Goal: Task Accomplishment & Management: Use online tool/utility

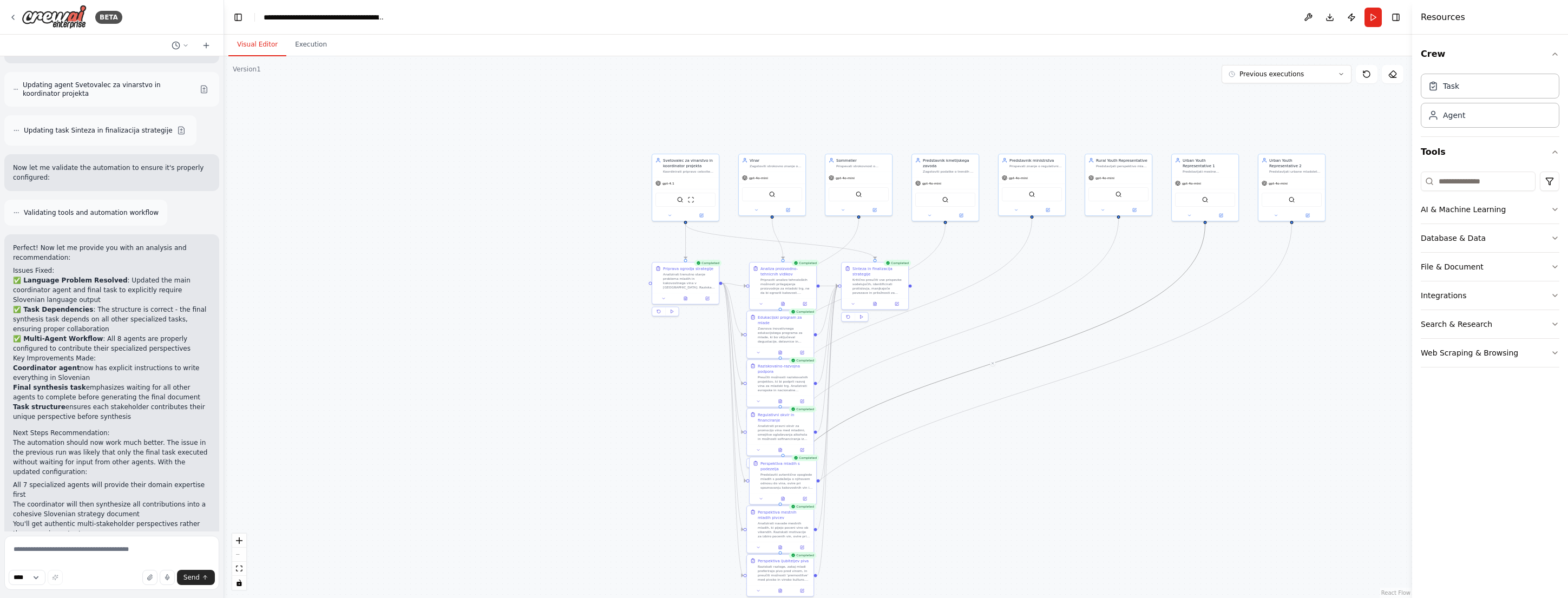
scroll to position [3118, 0]
drag, startPoint x: 295, startPoint y: 376, endPoint x: 218, endPoint y: 339, distance: 85.4
click at [218, 339] on div "BETA Pripravi strategija in načrt aktivnosti kako rešiti problem, da mladi ne c…" at bounding box center [784, 299] width 1568 height 598
click at [547, 420] on div ".deletable-edge-delete-btn { width: 20px; height: 20px; border: 0px solid #ffff…" at bounding box center [815, 327] width 1195 height 542
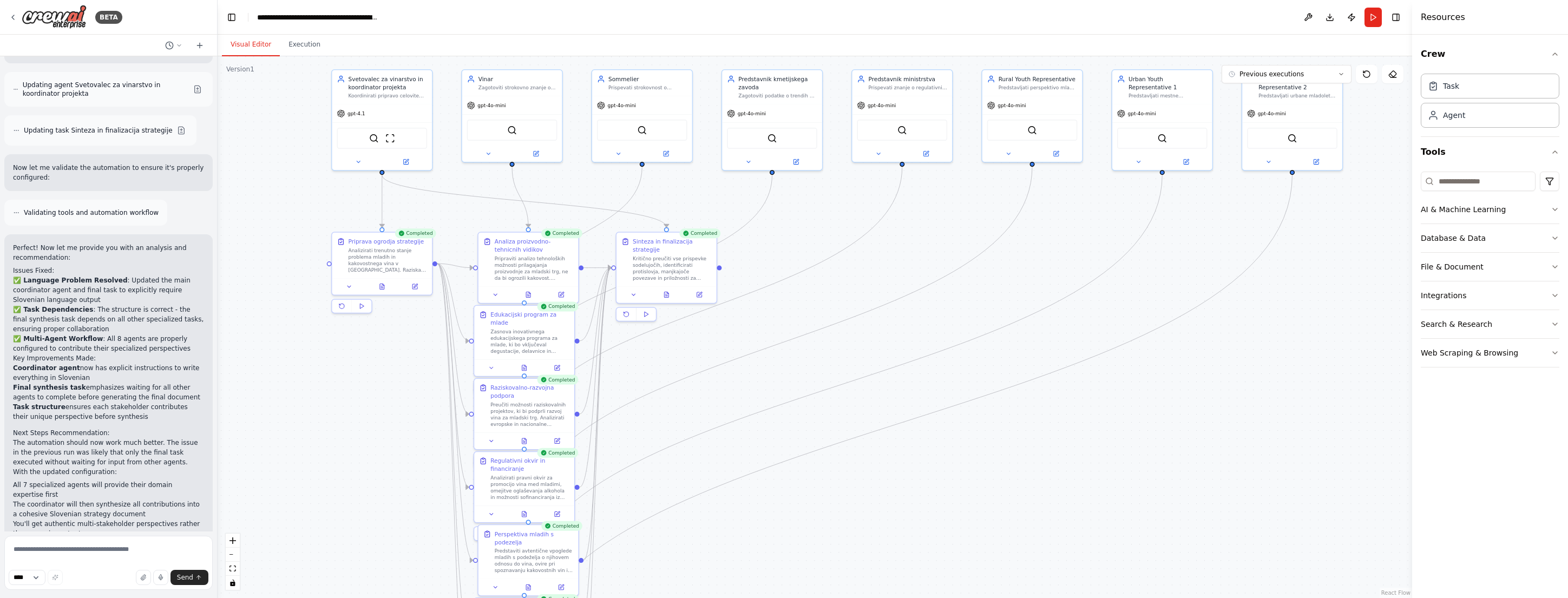
drag, startPoint x: 581, startPoint y: 475, endPoint x: 287, endPoint y: 422, distance: 298.7
click at [287, 422] on div ".deletable-edge-delete-btn { width: 20px; height: 20px; border: 0px solid #ffff…" at bounding box center [815, 327] width 1195 height 542
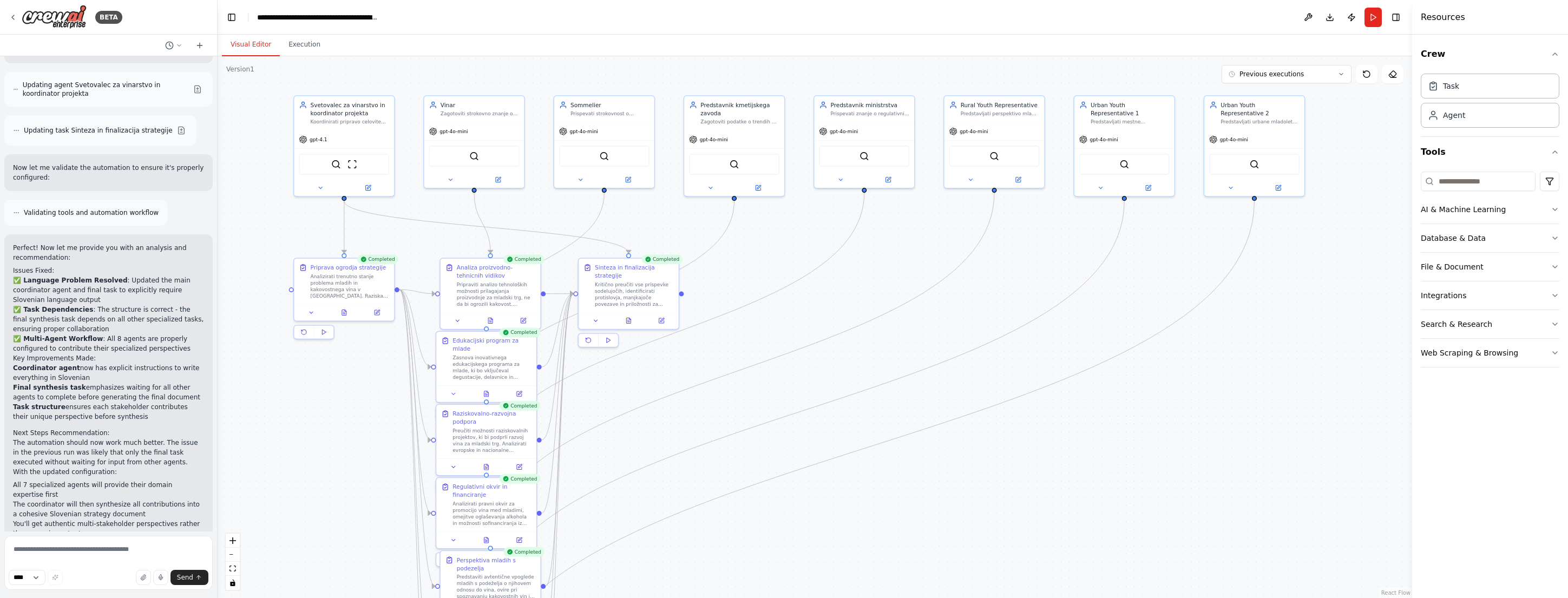
drag, startPoint x: 1276, startPoint y: 337, endPoint x: 1239, endPoint y: 363, distance: 45.2
click at [1239, 363] on div ".deletable-edge-delete-btn { width: 20px; height: 20px; border: 0px solid #ffff…" at bounding box center [815, 327] width 1195 height 542
click at [331, 312] on icon at bounding box center [333, 311] width 7 height 7
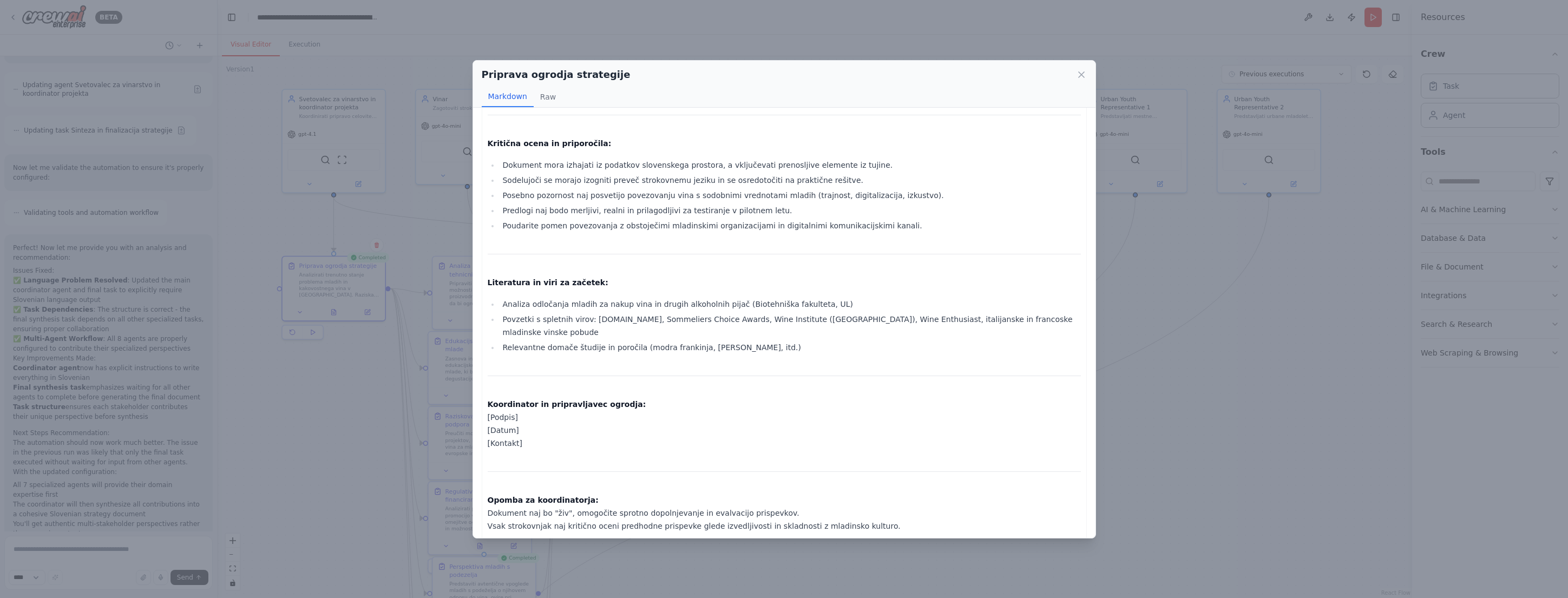
scroll to position [2867, 0]
click at [1194, 308] on div "Priprava ogrodja strategije Markdown Raw OGRODJE DOKUMENTA ZA STRATEŠKI NAČRT: …" at bounding box center [784, 299] width 1568 height 598
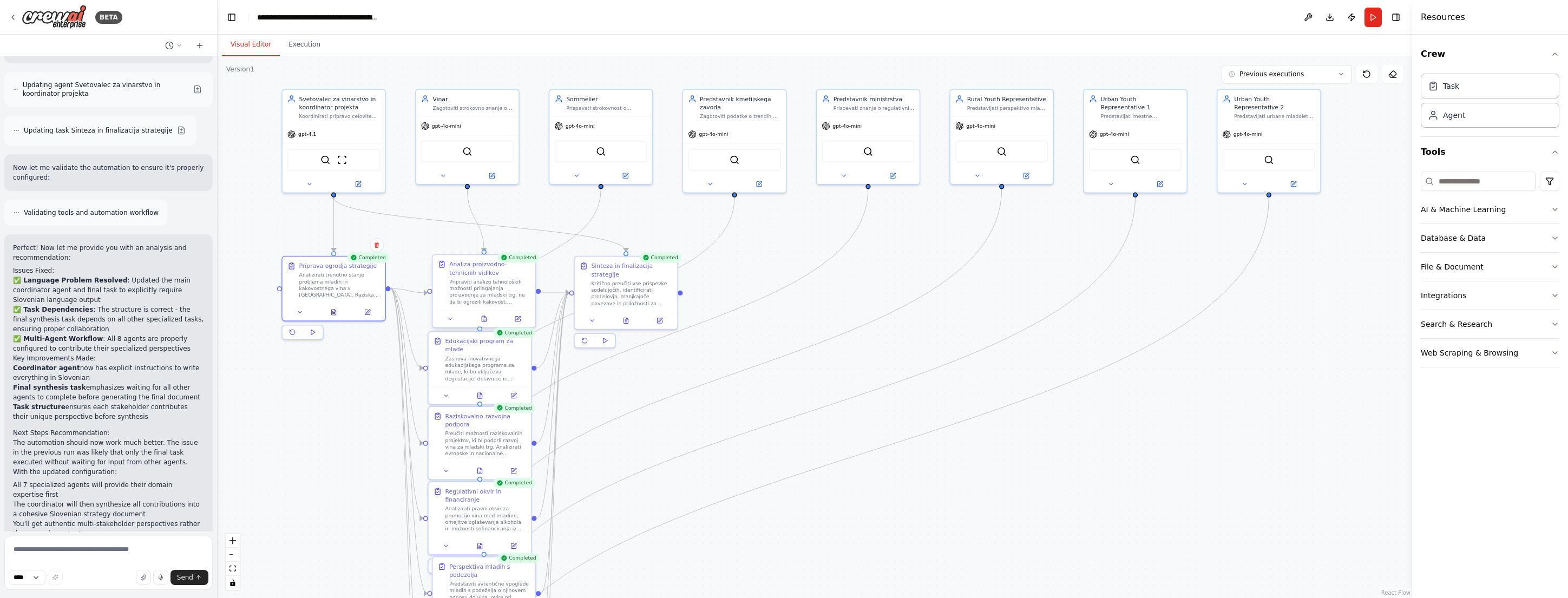
click at [477, 289] on div "Pripraviti analizo tehnoloških možnosti prilagajanja proizvodnje za mladski trg…" at bounding box center [490, 291] width 81 height 26
click at [484, 320] on icon at bounding box center [484, 320] width 2 height 0
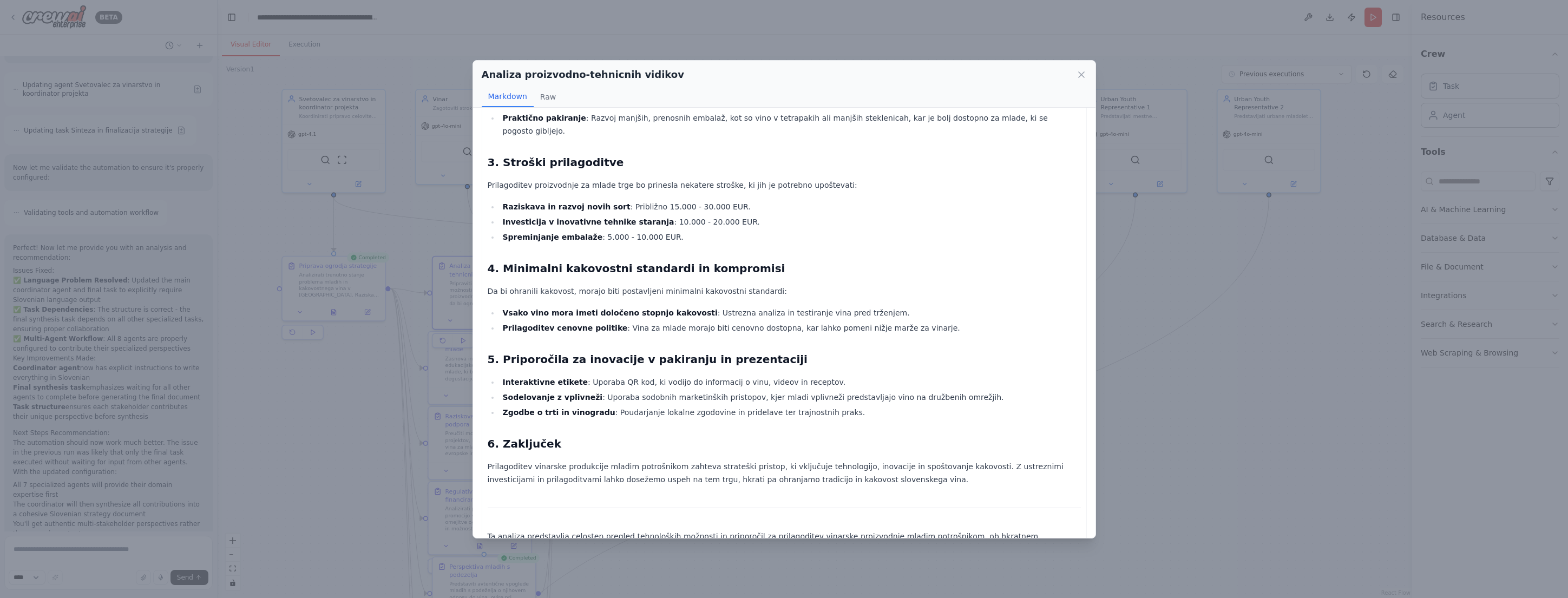
scroll to position [382, 0]
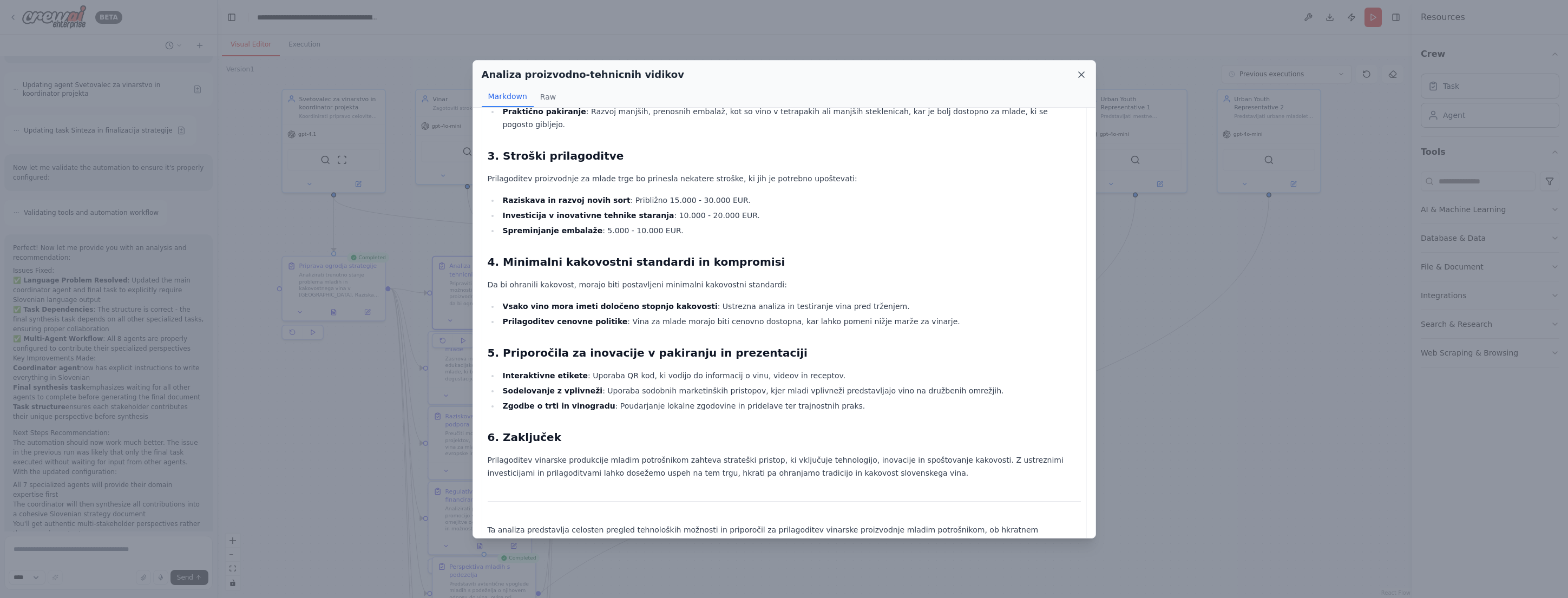
click at [1079, 74] on icon at bounding box center [1082, 75] width 11 height 11
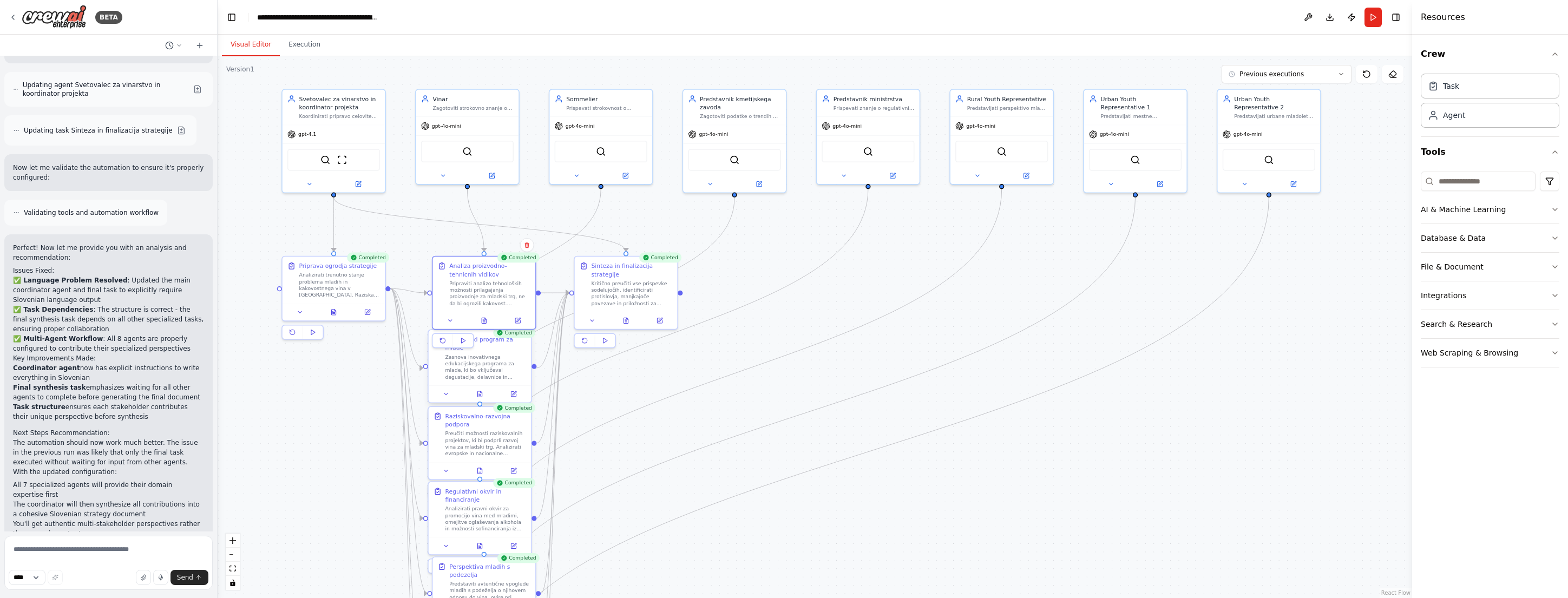
click at [493, 367] on div "Zasnova inovativnega edukacijskega programa za mlade, ki bo vključeval degustac…" at bounding box center [486, 366] width 81 height 26
click at [480, 397] on icon at bounding box center [479, 394] width 5 height 5
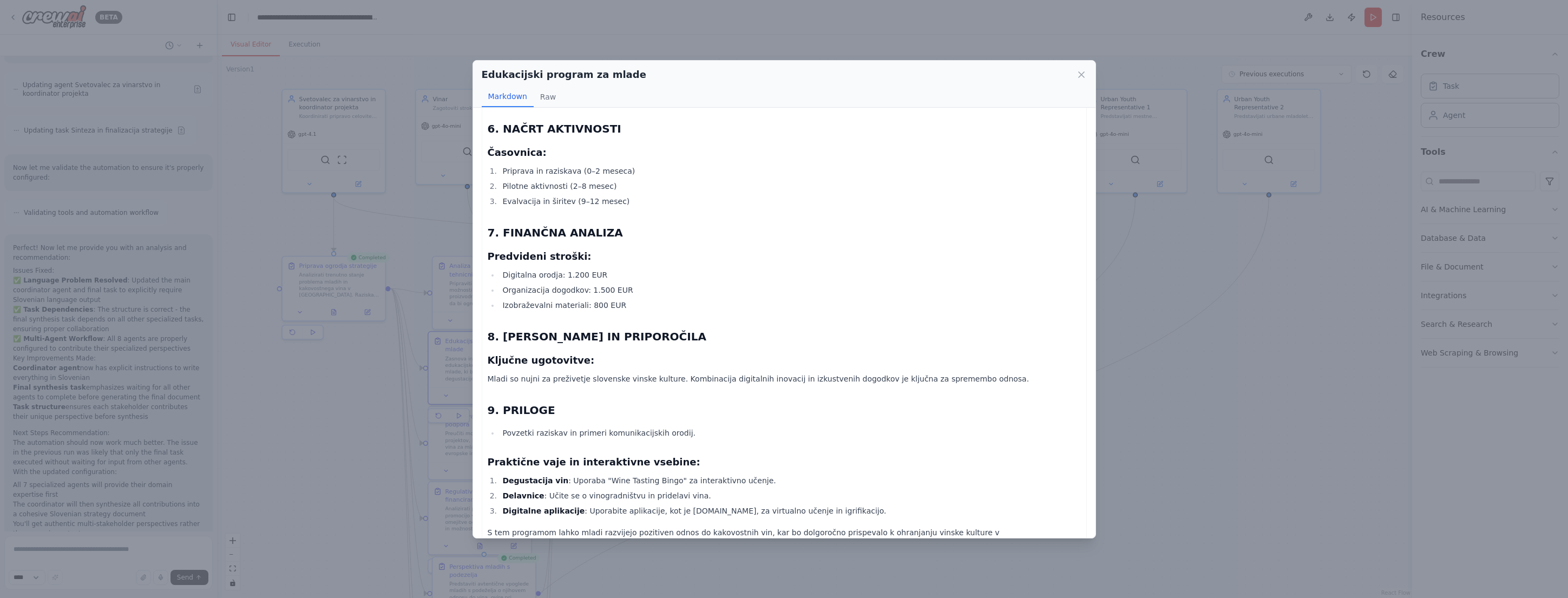
scroll to position [651, 0]
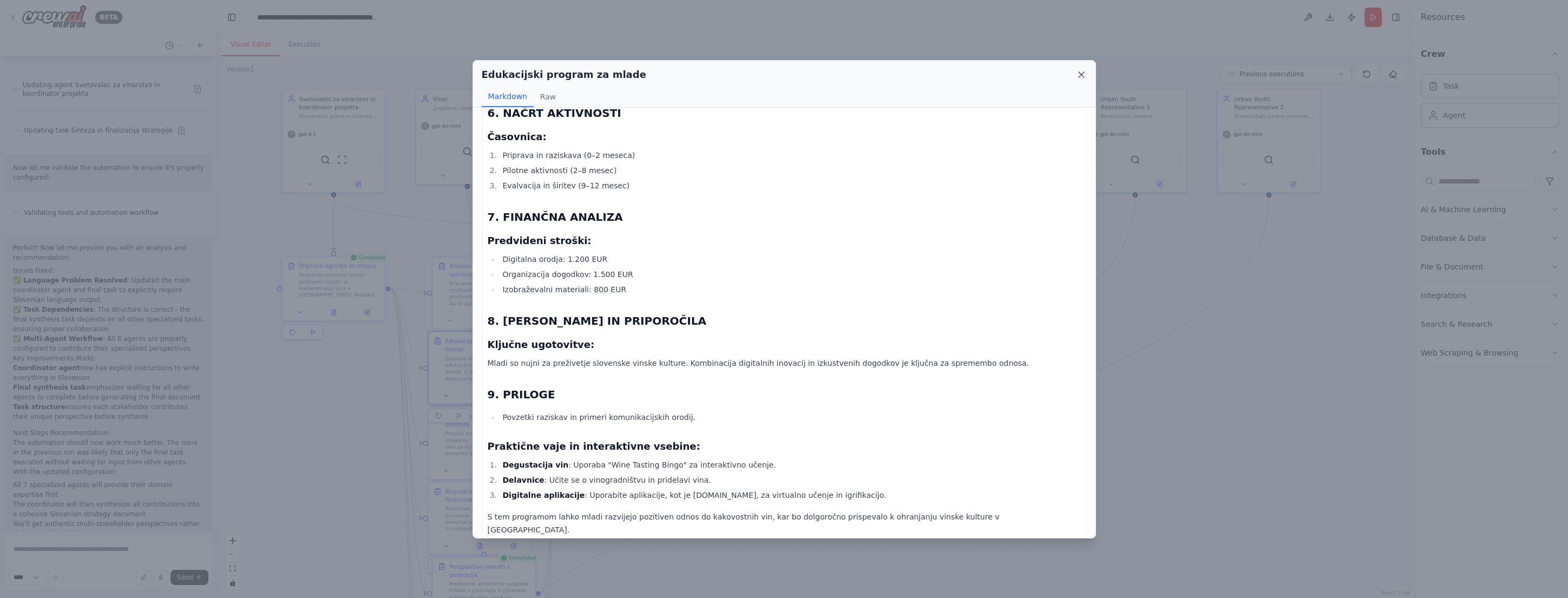
click at [1082, 73] on icon at bounding box center [1081, 75] width 5 height 5
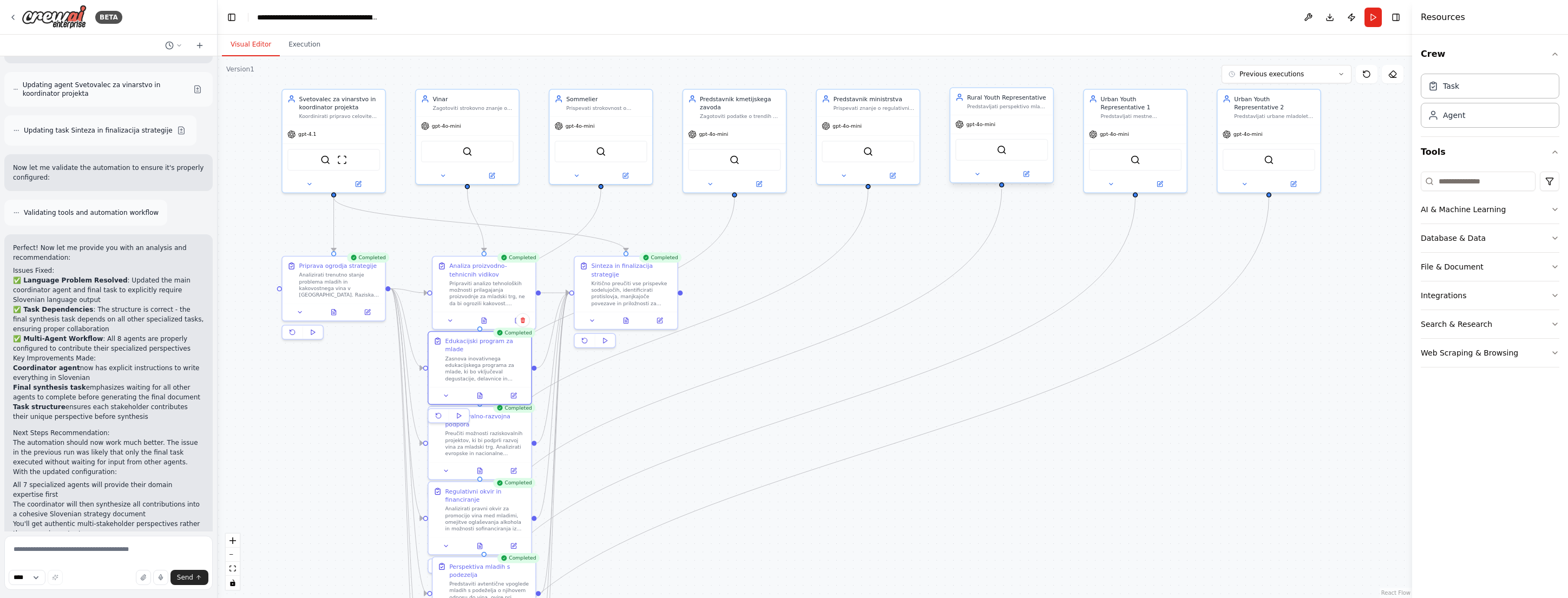
scroll to position [2619, 0]
